Goal: Find specific page/section: Find specific page/section

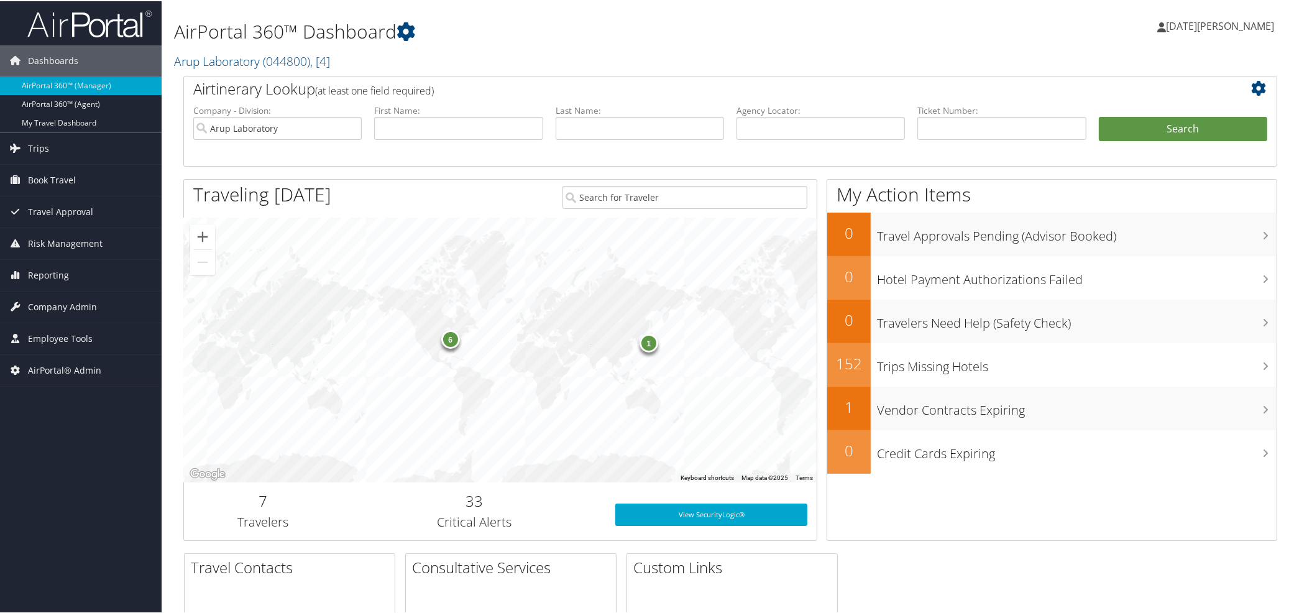
click at [47, 336] on span "Employee Tools" at bounding box center [60, 337] width 65 height 31
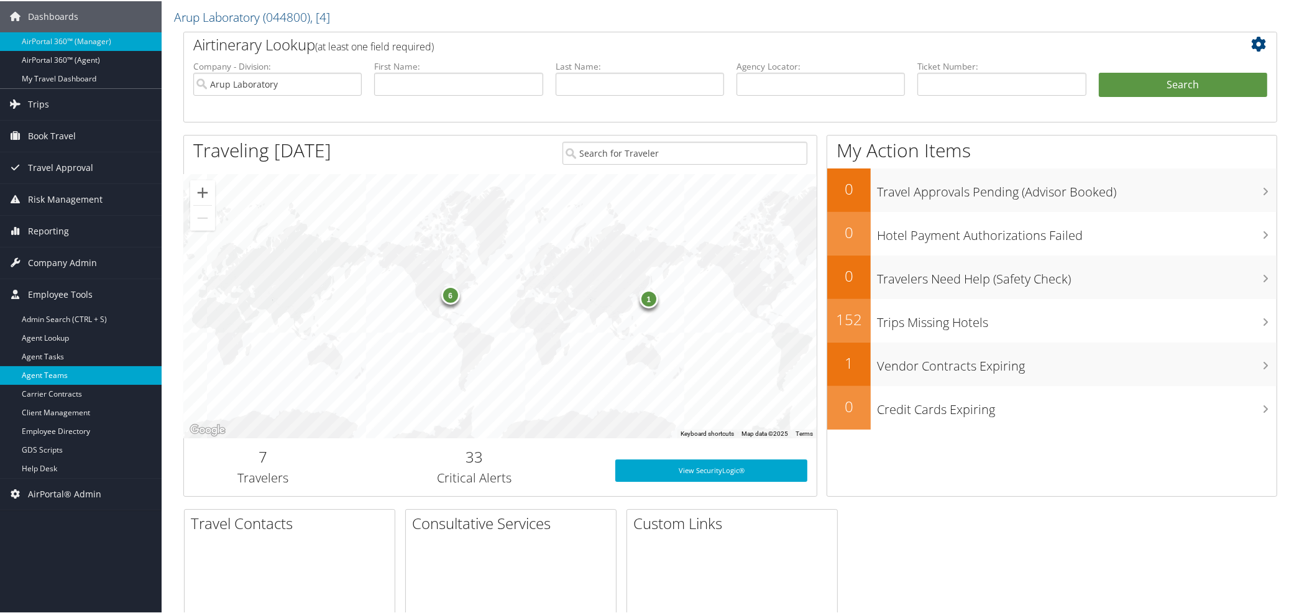
scroll to position [69, 0]
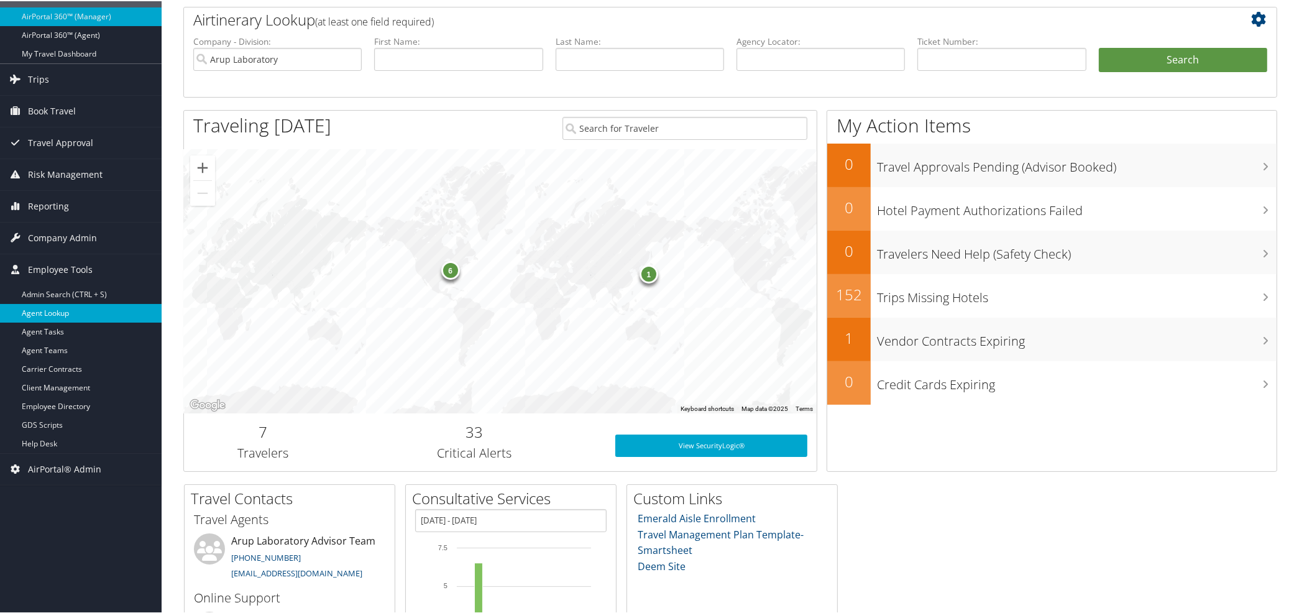
click at [37, 309] on link "Agent Lookup" at bounding box center [81, 312] width 162 height 19
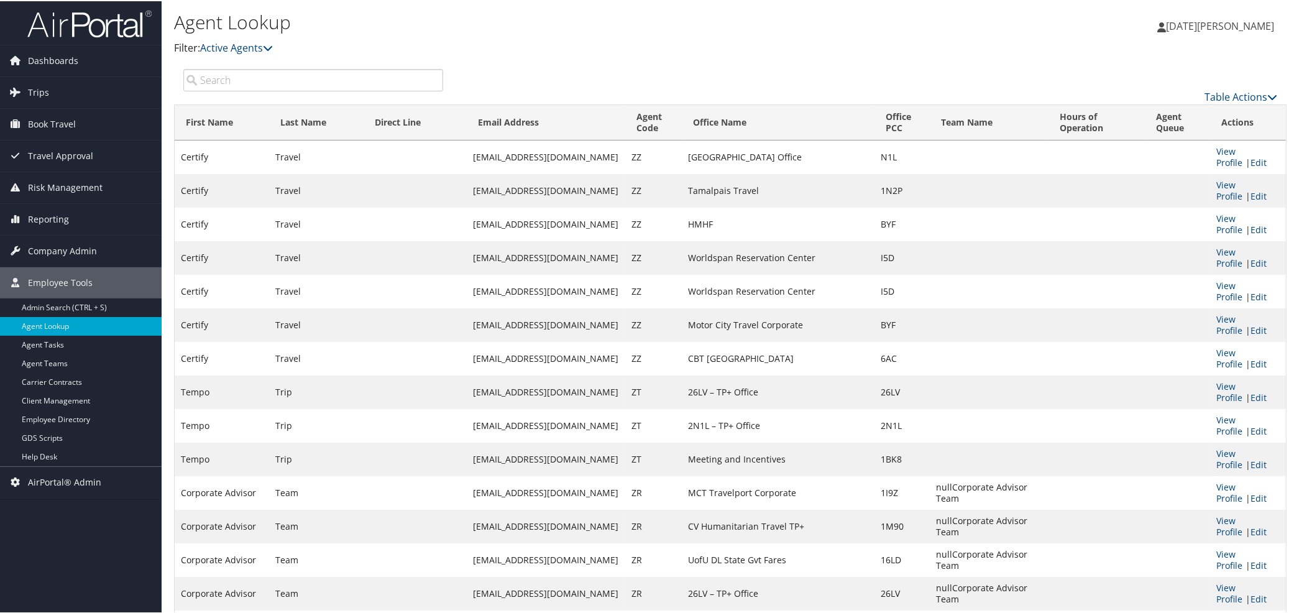
click at [280, 80] on input "search" at bounding box center [313, 79] width 260 height 22
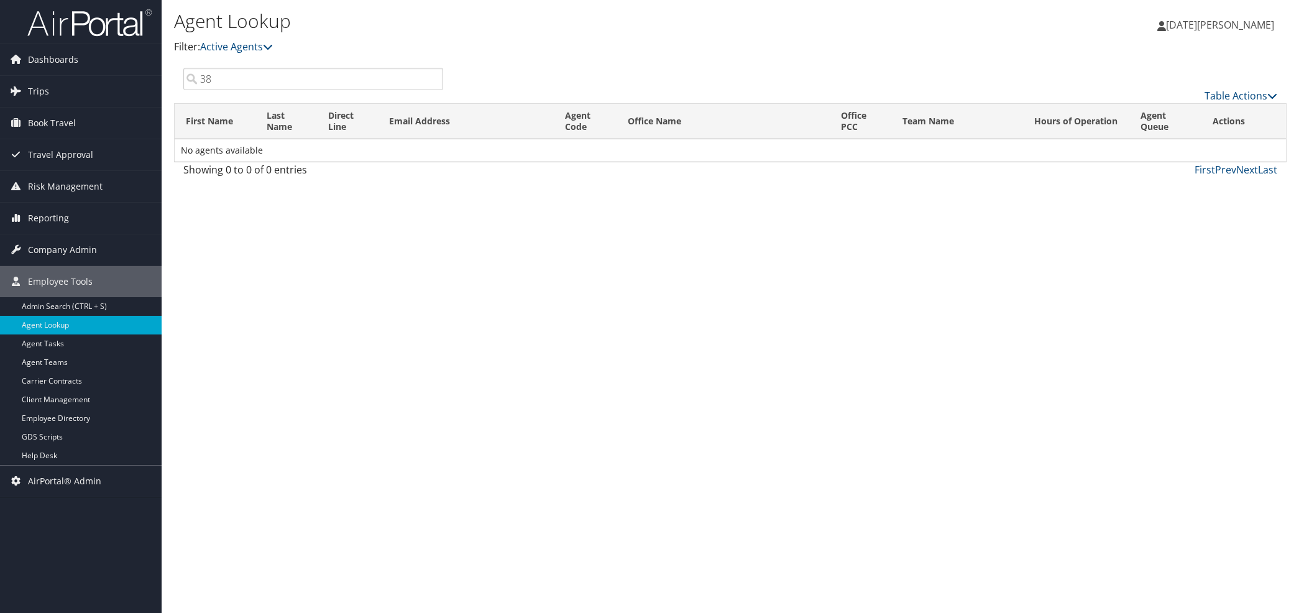
type input "38"
